Goal: Task Accomplishment & Management: Manage account settings

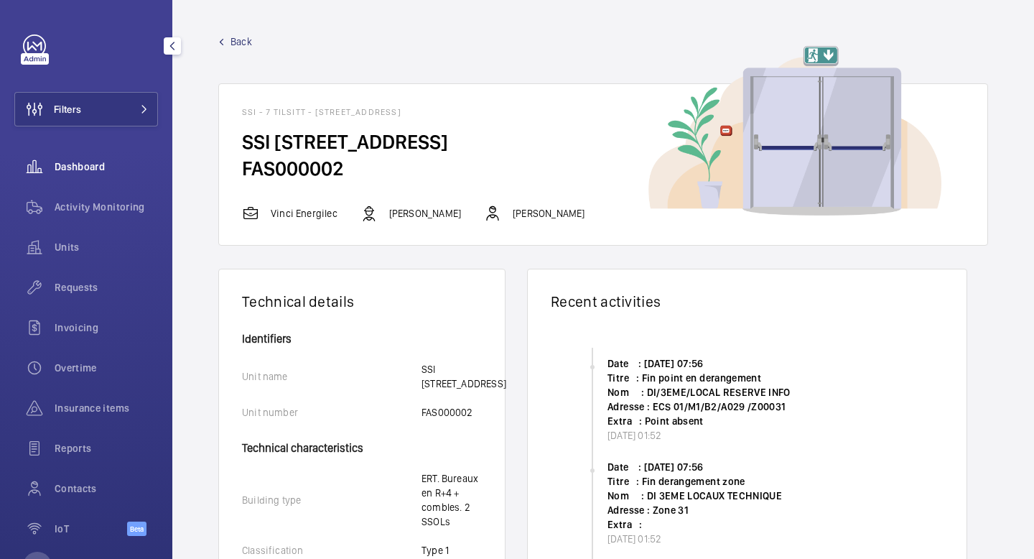
click at [98, 171] on span "Dashboard" at bounding box center [106, 166] width 103 height 14
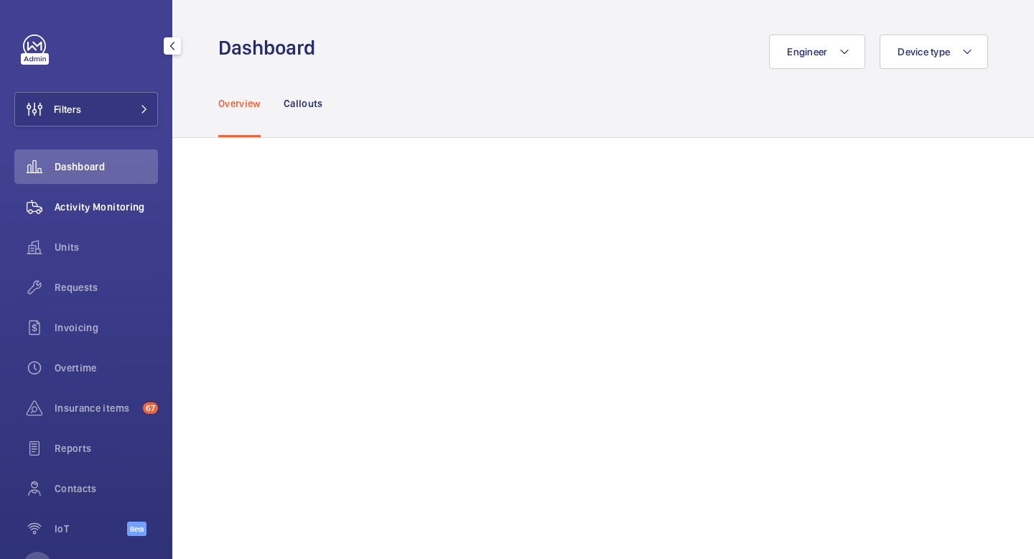
click at [96, 210] on span "Activity Monitoring" at bounding box center [106, 207] width 103 height 14
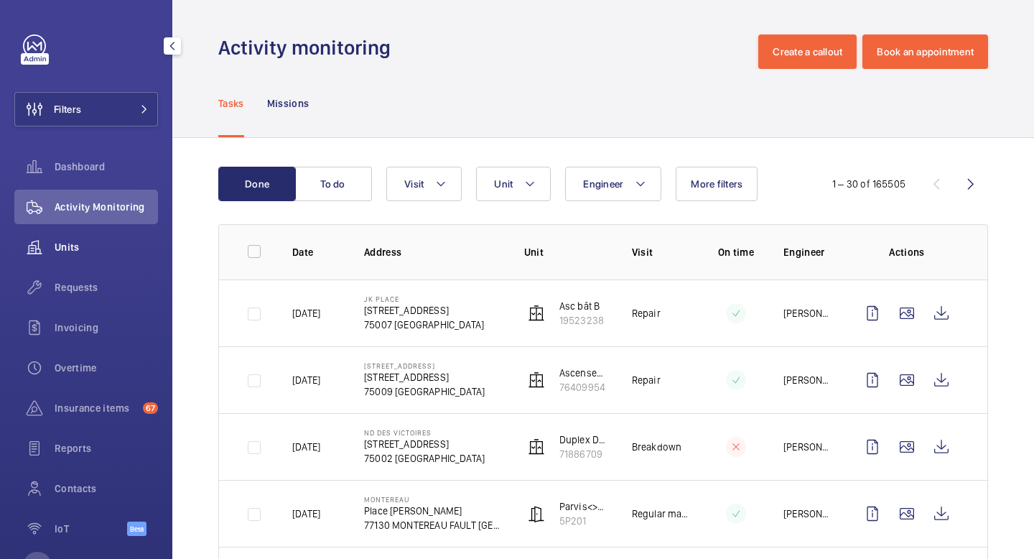
click at [94, 249] on span "Units" at bounding box center [106, 247] width 103 height 14
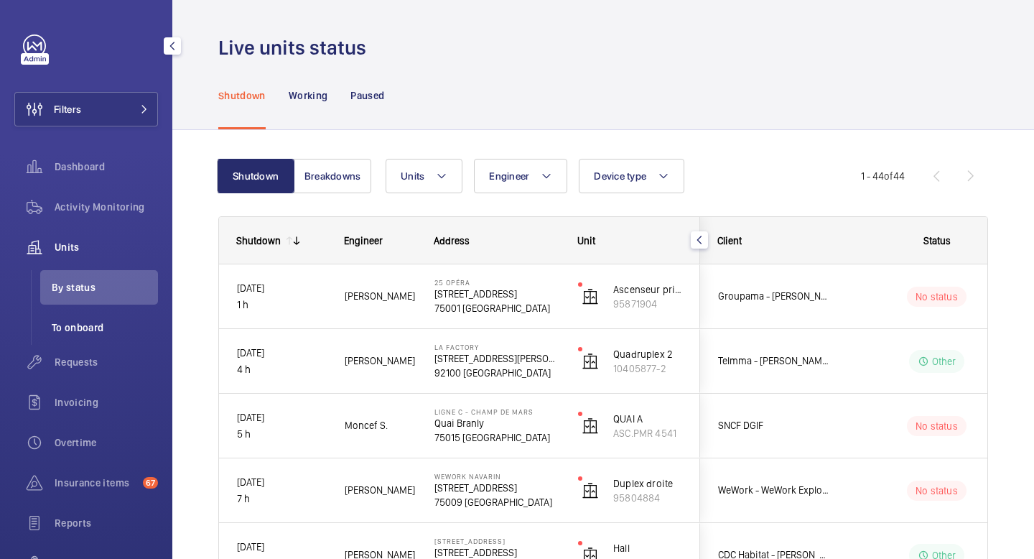
click at [94, 328] on span "To onboard" at bounding box center [105, 327] width 106 height 14
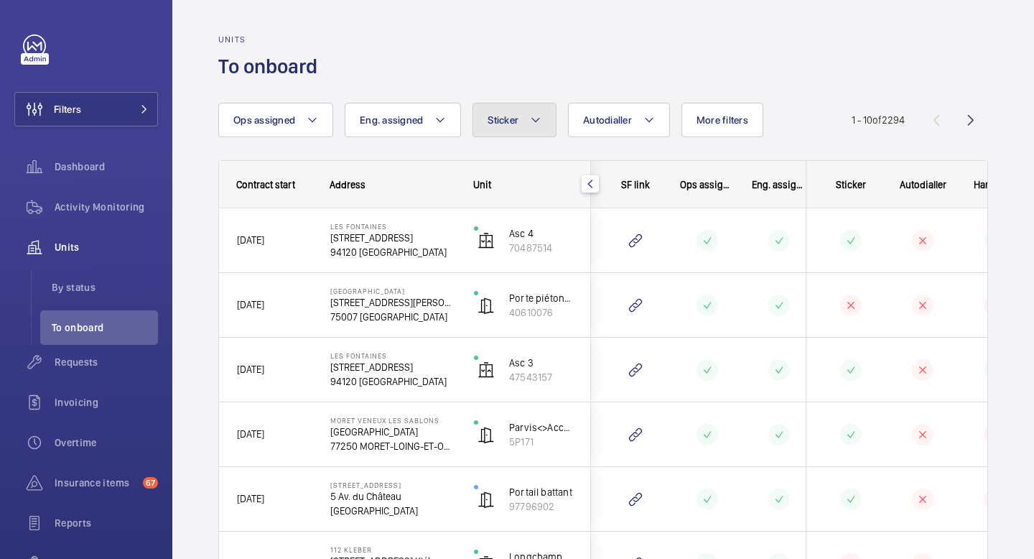
click at [544, 117] on button "Sticker" at bounding box center [515, 120] width 84 height 34
click at [551, 69] on div "Units To onboard" at bounding box center [603, 56] width 770 height 45
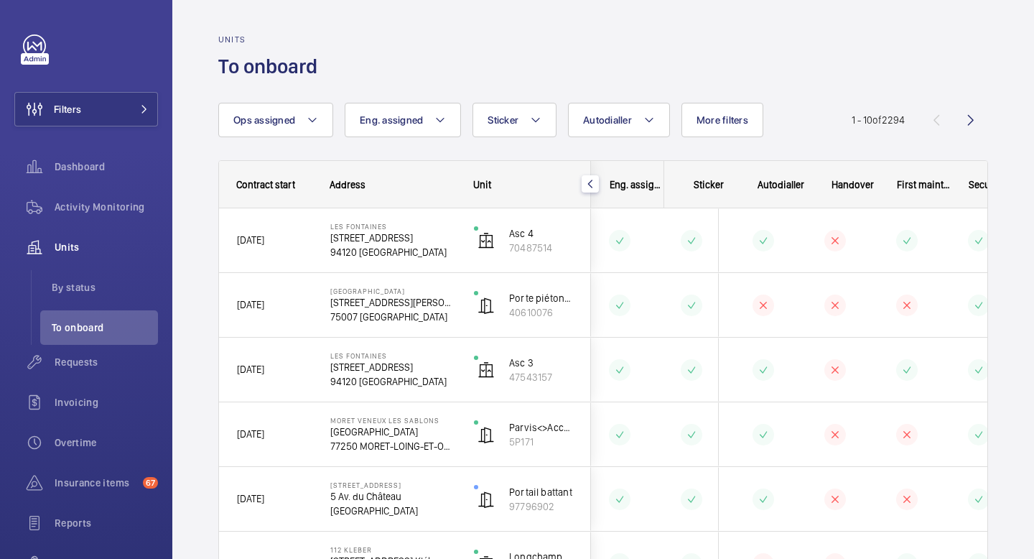
scroll to position [0, 178]
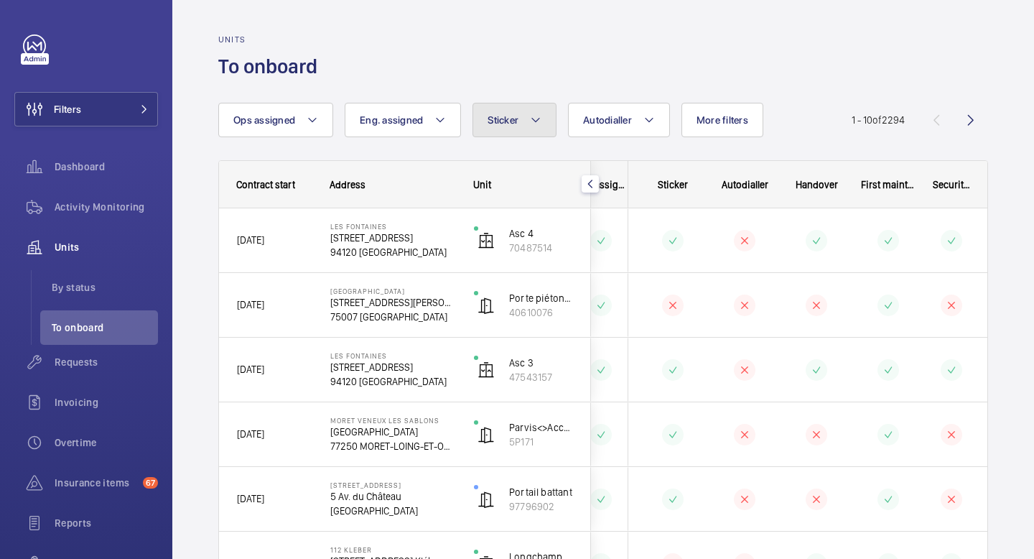
click at [542, 115] on button "Sticker" at bounding box center [515, 120] width 84 height 34
click at [539, 159] on mat-radio-button "Yes" at bounding box center [609, 163] width 259 height 29
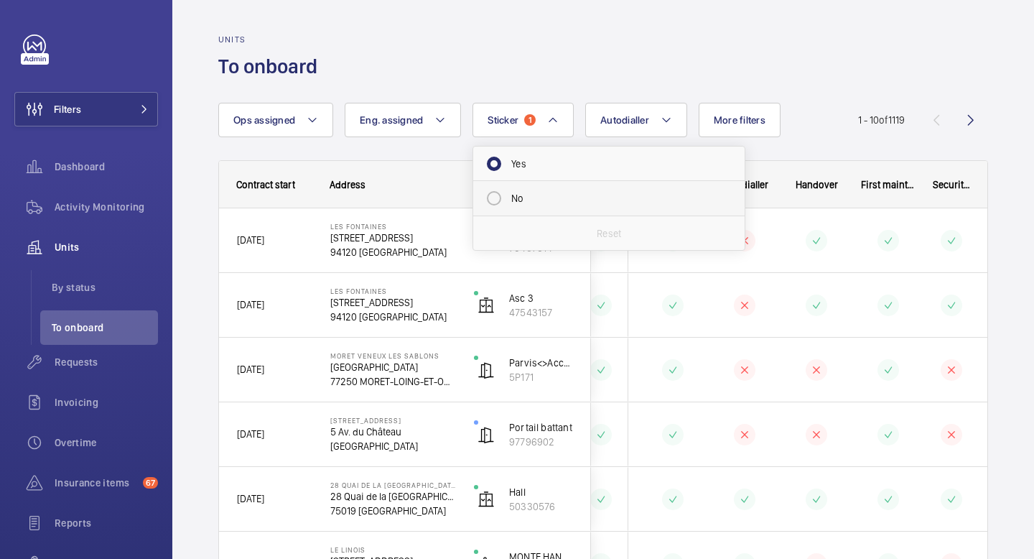
click at [489, 193] on mat-radio-button "No" at bounding box center [609, 198] width 259 height 29
radio input "false"
radio input "true"
